Goal: Navigation & Orientation: Find specific page/section

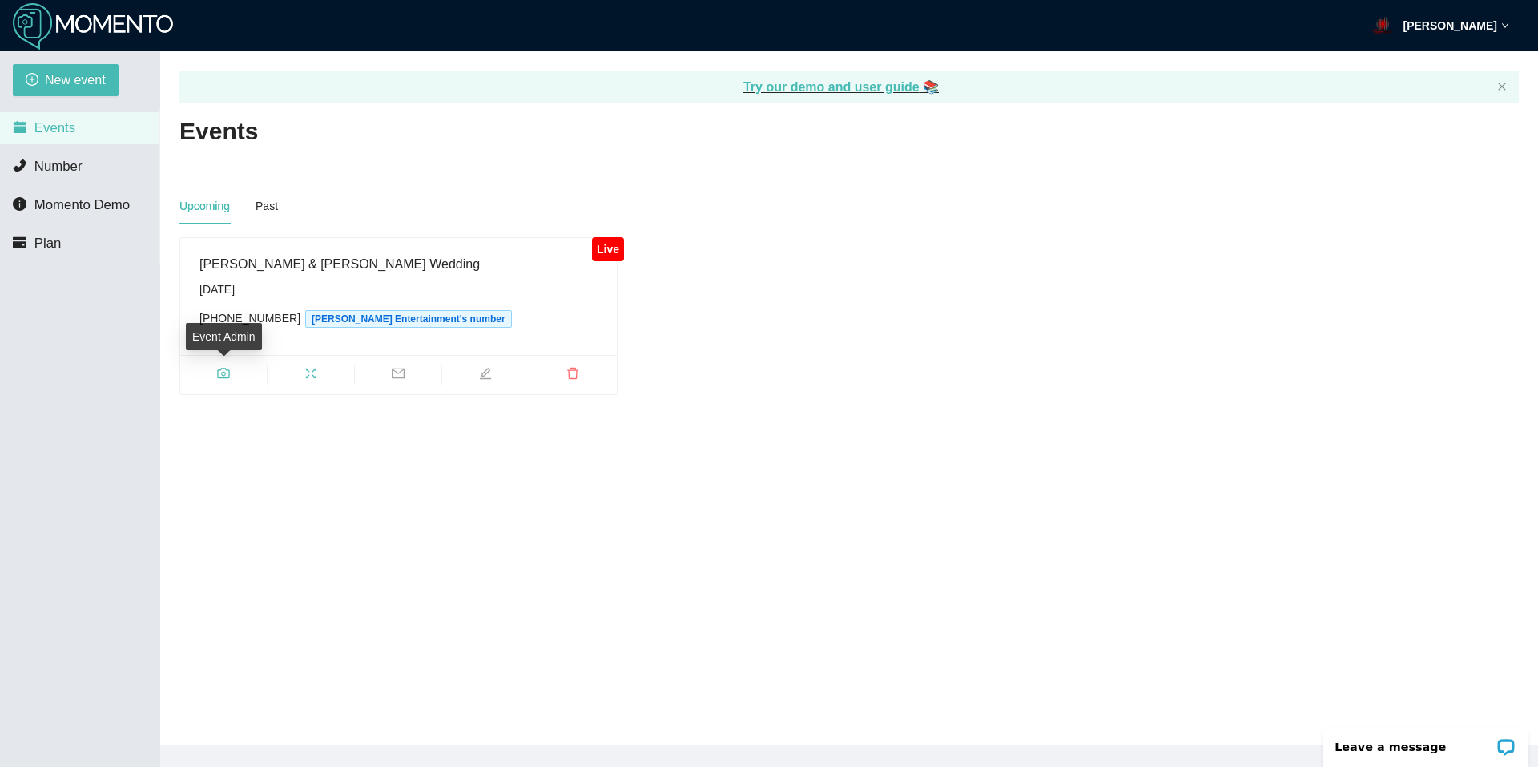
click at [248, 367] on span "camera" at bounding box center [223, 376] width 87 height 18
